Goal: Feedback & Contribution: Submit feedback/report problem

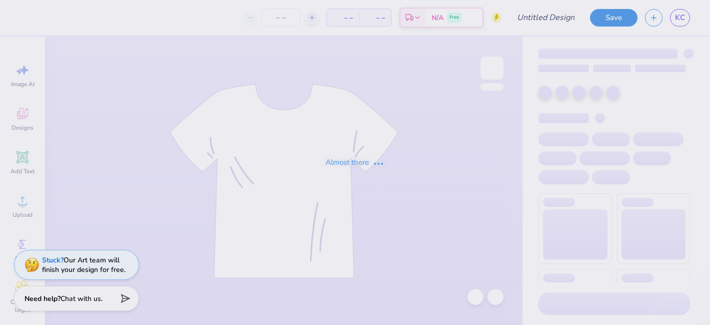
type input "[PERSON_NAME] : [GEOGRAPHIC_DATA]"
type input "24"
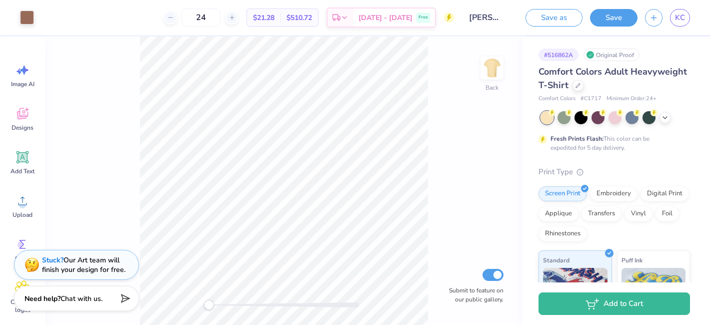
scroll to position [3, 0]
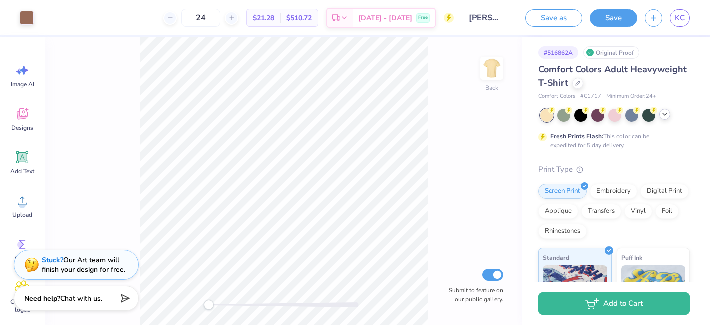
click at [669, 116] on icon at bounding box center [665, 114] width 8 height 8
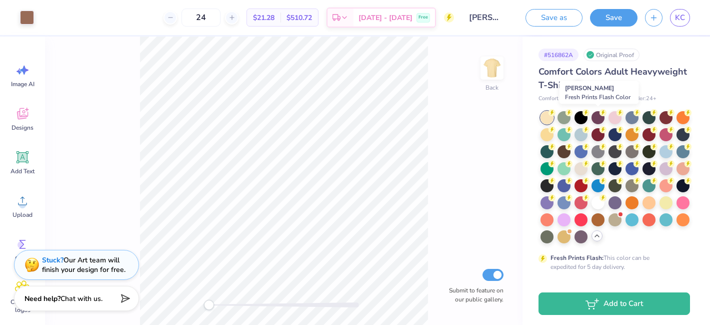
scroll to position [1, 0]
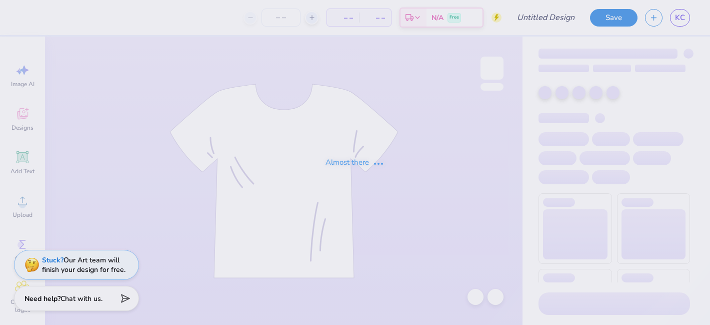
type input "[PERSON_NAME] : [GEOGRAPHIC_DATA]"
type input "24"
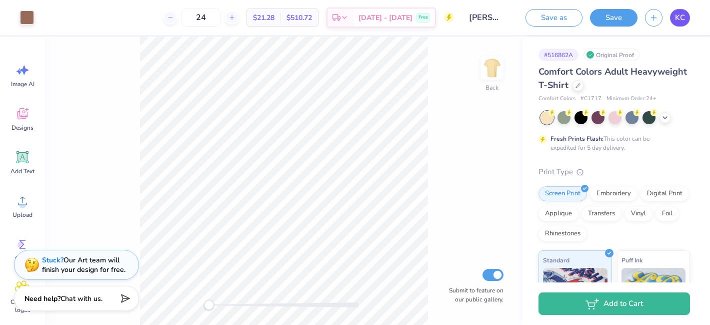
click at [681, 23] on link "KC" at bounding box center [680, 18] width 20 height 18
click at [104, 270] on div "Stuck? Our Art team will finish your design for free." at bounding box center [84, 263] width 84 height 19
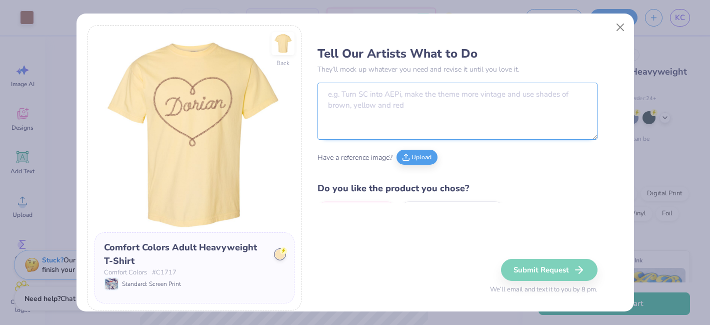
click at [445, 114] on textarea at bounding box center [458, 111] width 280 height 57
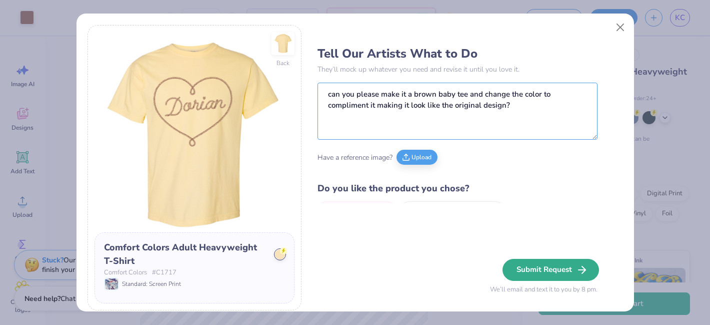
type textarea "can you please make it a brown baby tee and change the color to compliment it m…"
drag, startPoint x: 570, startPoint y: 269, endPoint x: 453, endPoint y: 245, distance: 119.0
click at [570, 269] on button "Submit Request" at bounding box center [549, 270] width 97 height 22
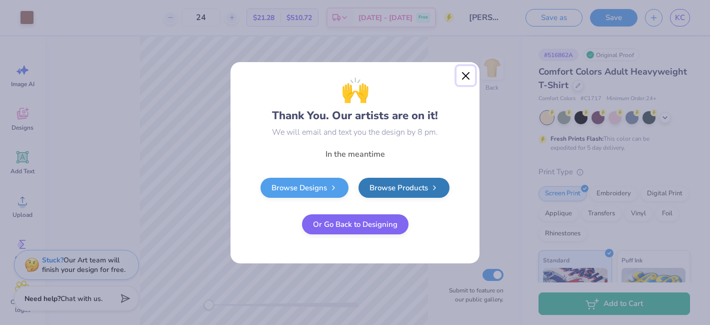
click at [466, 75] on button "Close" at bounding box center [466, 75] width 19 height 19
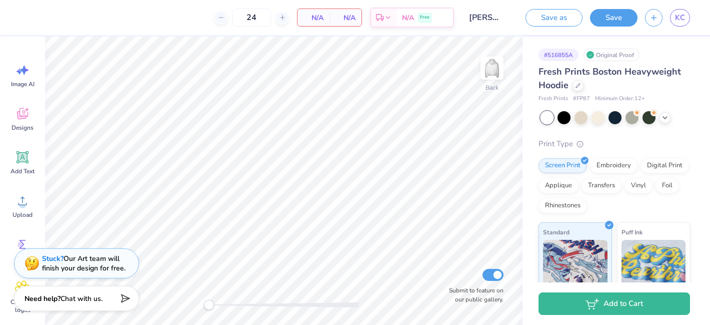
click at [104, 266] on div "Stuck? Our Art team will finish your design for free." at bounding box center [84, 263] width 84 height 19
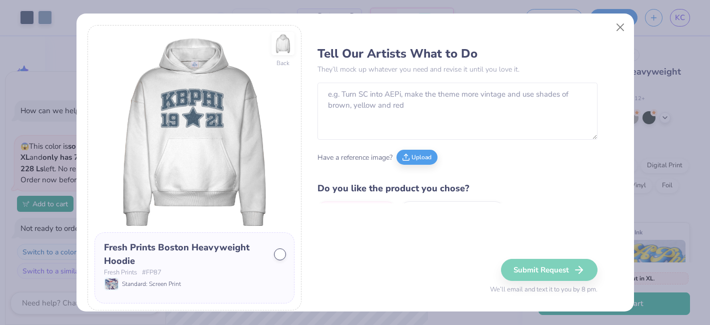
type textarea "x"
click at [435, 111] on textarea at bounding box center [458, 111] width 280 height 57
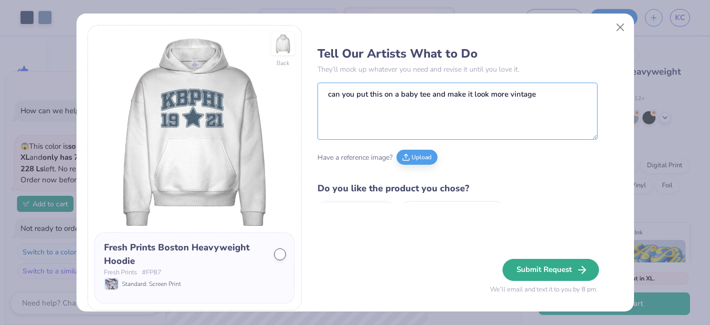
type textarea "can you put this on a baby tee and make it look more vintage"
click at [538, 271] on button "Submit Request" at bounding box center [551, 270] width 97 height 22
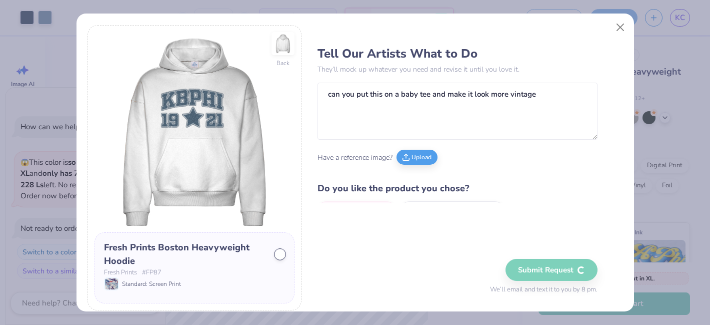
type textarea "x"
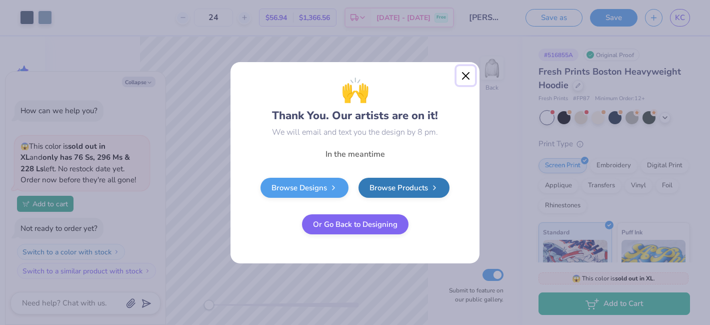
click at [463, 79] on button "Close" at bounding box center [466, 75] width 19 height 19
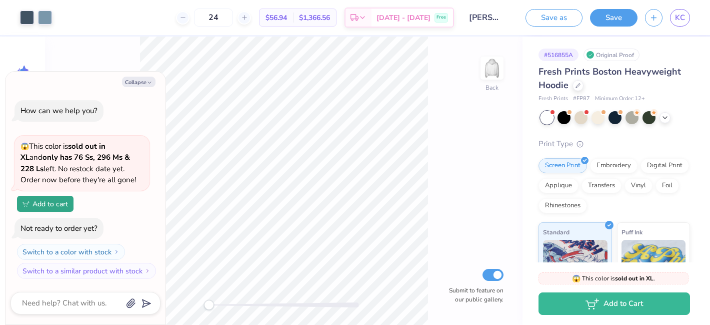
click at [676, 27] on div "Save as Save KC" at bounding box center [614, 17] width 192 height 35
click at [676, 26] on div "KC" at bounding box center [680, 18] width 20 height 18
click at [684, 17] on span "KC" at bounding box center [680, 18] width 10 height 12
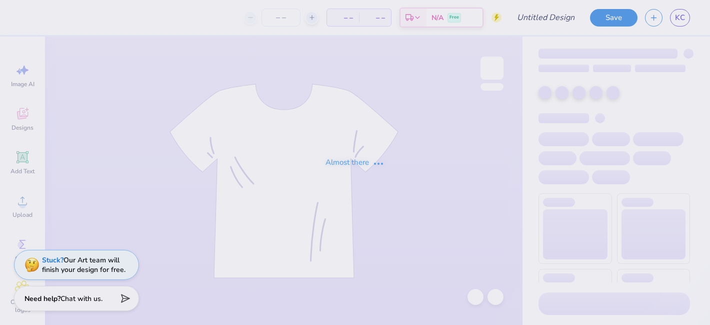
type input "[PERSON_NAME] : [GEOGRAPHIC_DATA]"
type input "24"
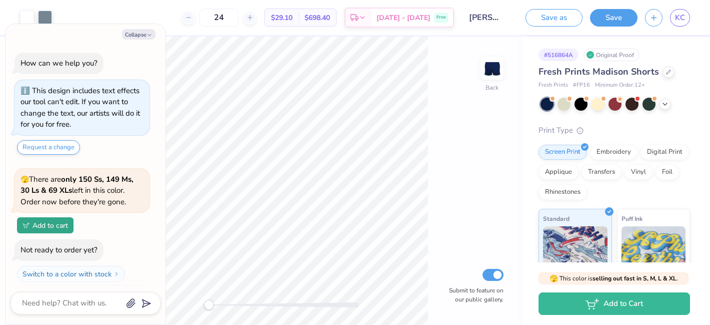
scroll to position [1, 0]
click at [63, 148] on button "Request a change" at bounding box center [48, 146] width 63 height 15
type textarea "x"
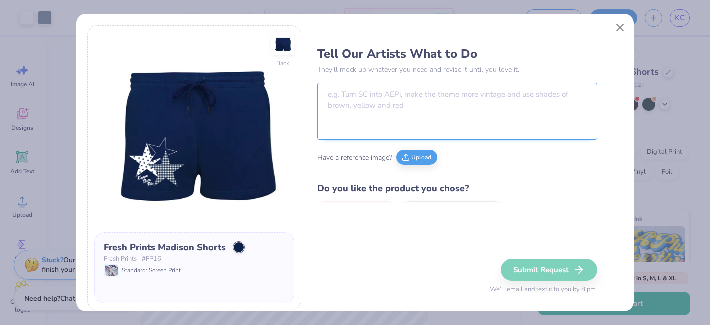
click at [413, 117] on textarea at bounding box center [458, 111] width 280 height 57
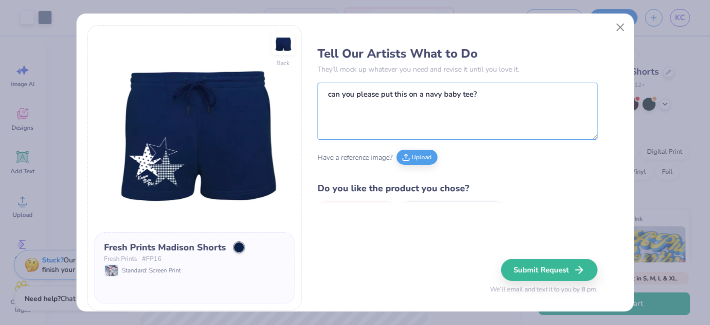
type textarea "can you please put this on a navy baby tee?"
click at [569, 272] on button "Submit Request" at bounding box center [549, 270] width 97 height 22
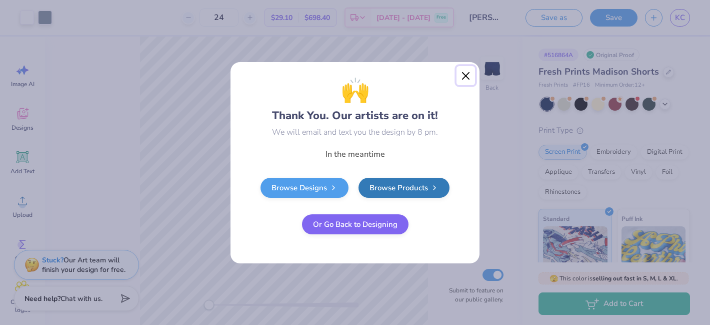
click at [466, 73] on button "Close" at bounding box center [466, 75] width 19 height 19
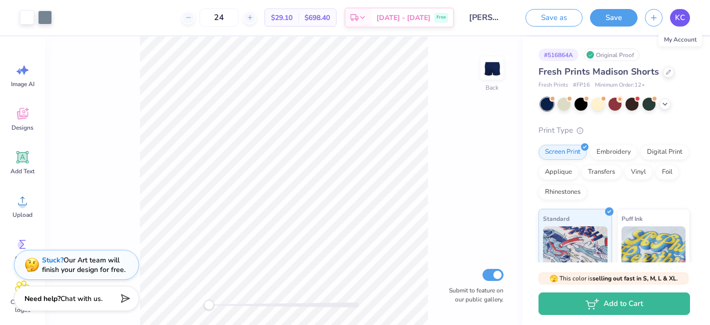
click at [681, 17] on span "KC" at bounding box center [680, 18] width 10 height 12
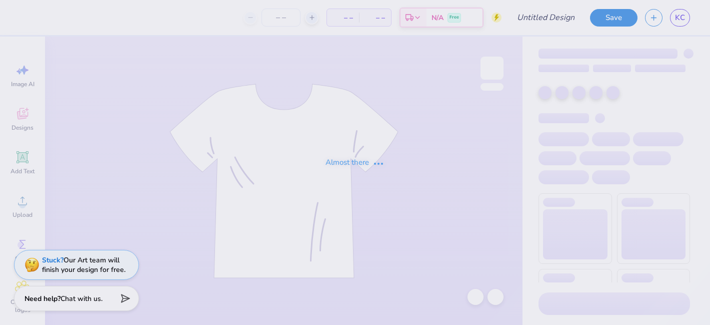
type input "[PERSON_NAME] : [GEOGRAPHIC_DATA]"
type input "24"
